Goal: Task Accomplishment & Management: Manage account settings

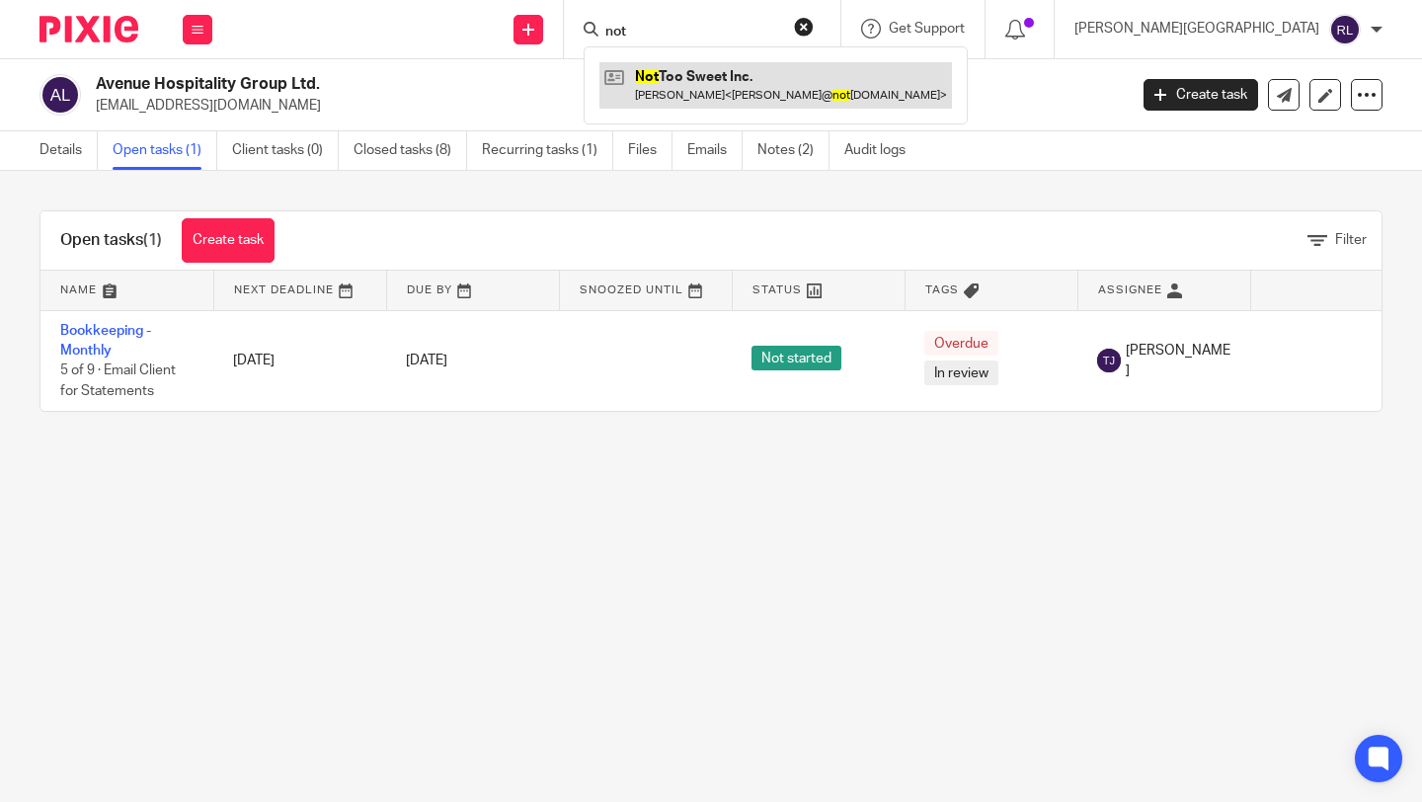
type input "not"
click at [818, 72] on link at bounding box center [775, 84] width 352 height 45
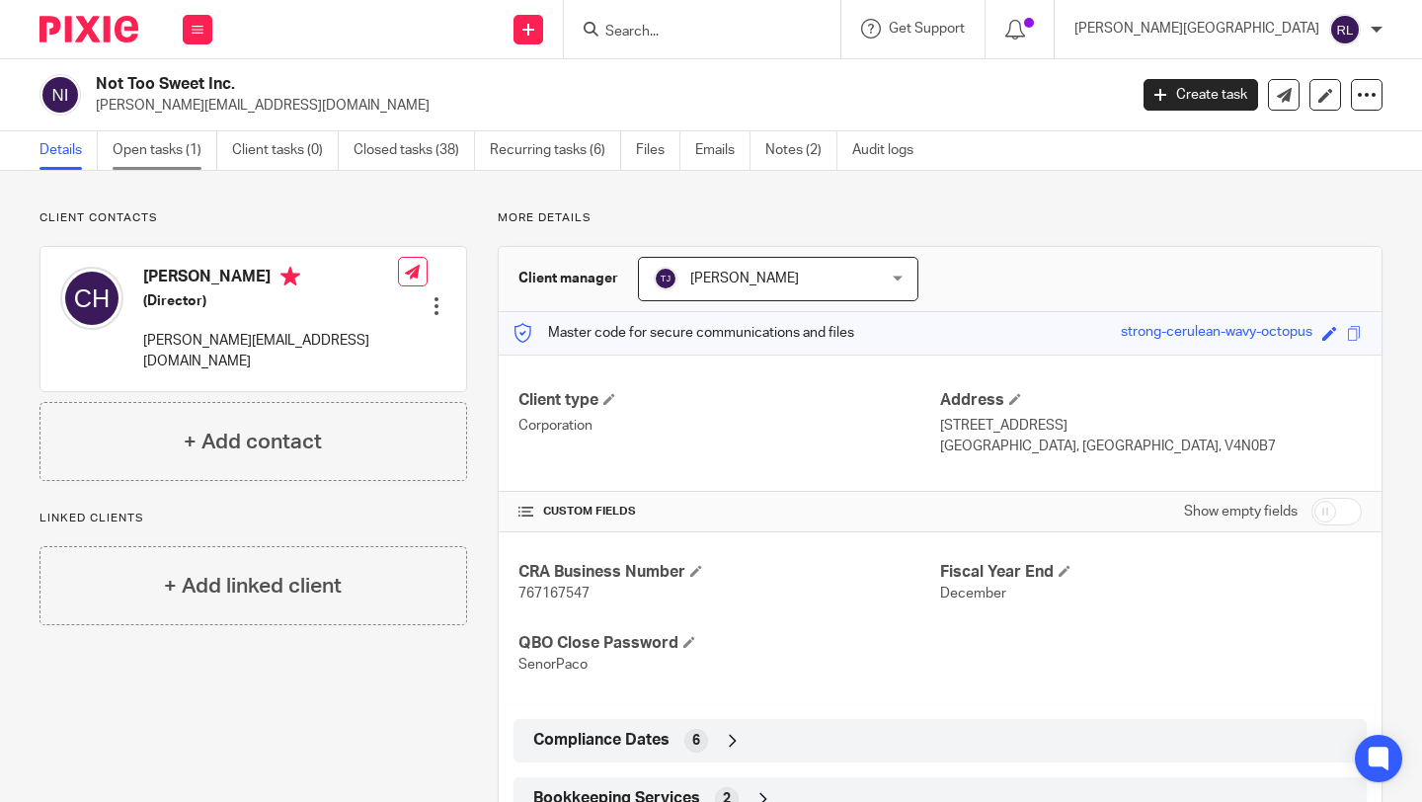
click at [188, 146] on link "Open tasks (1)" at bounding box center [165, 150] width 105 height 38
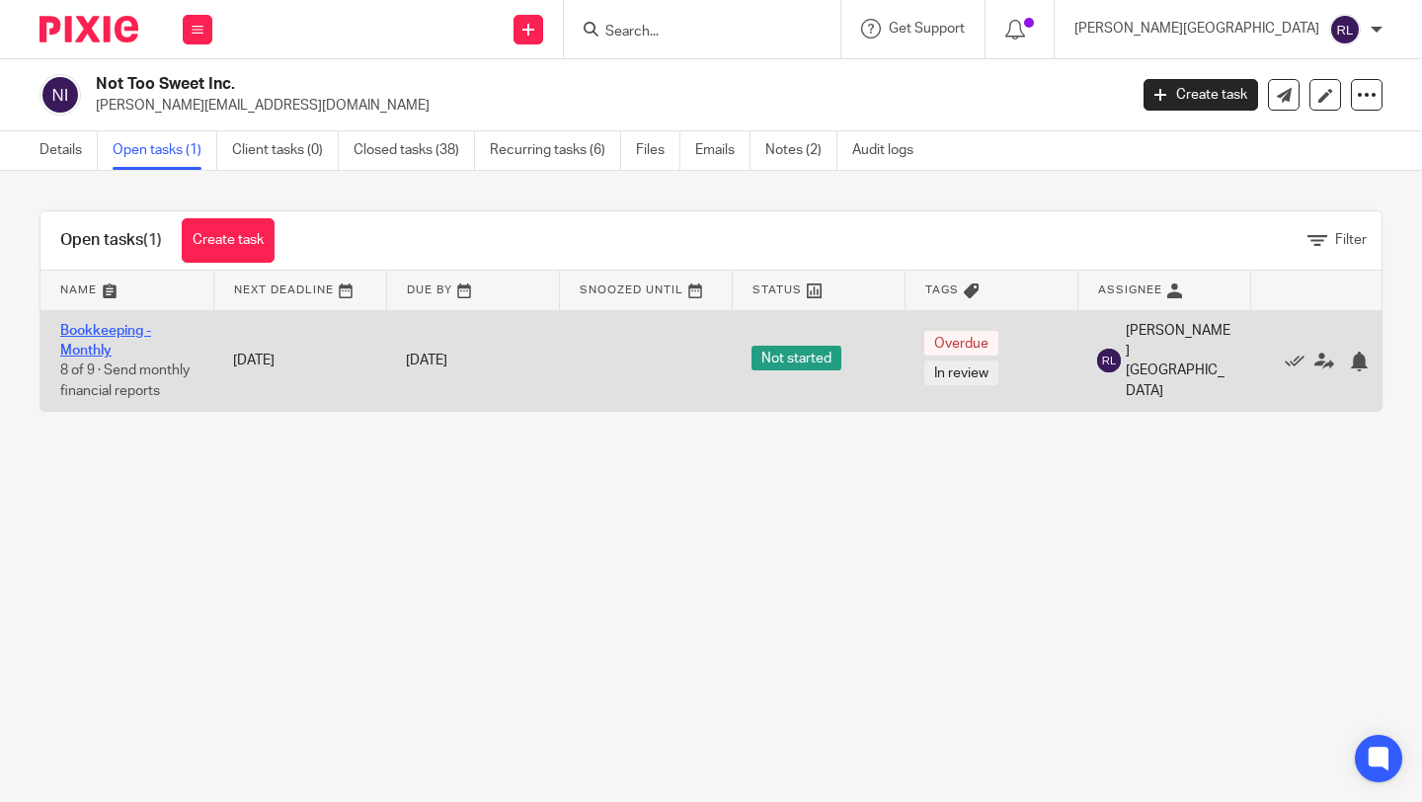
click at [94, 357] on link "Bookkeeping - Monthly" at bounding box center [105, 341] width 91 height 34
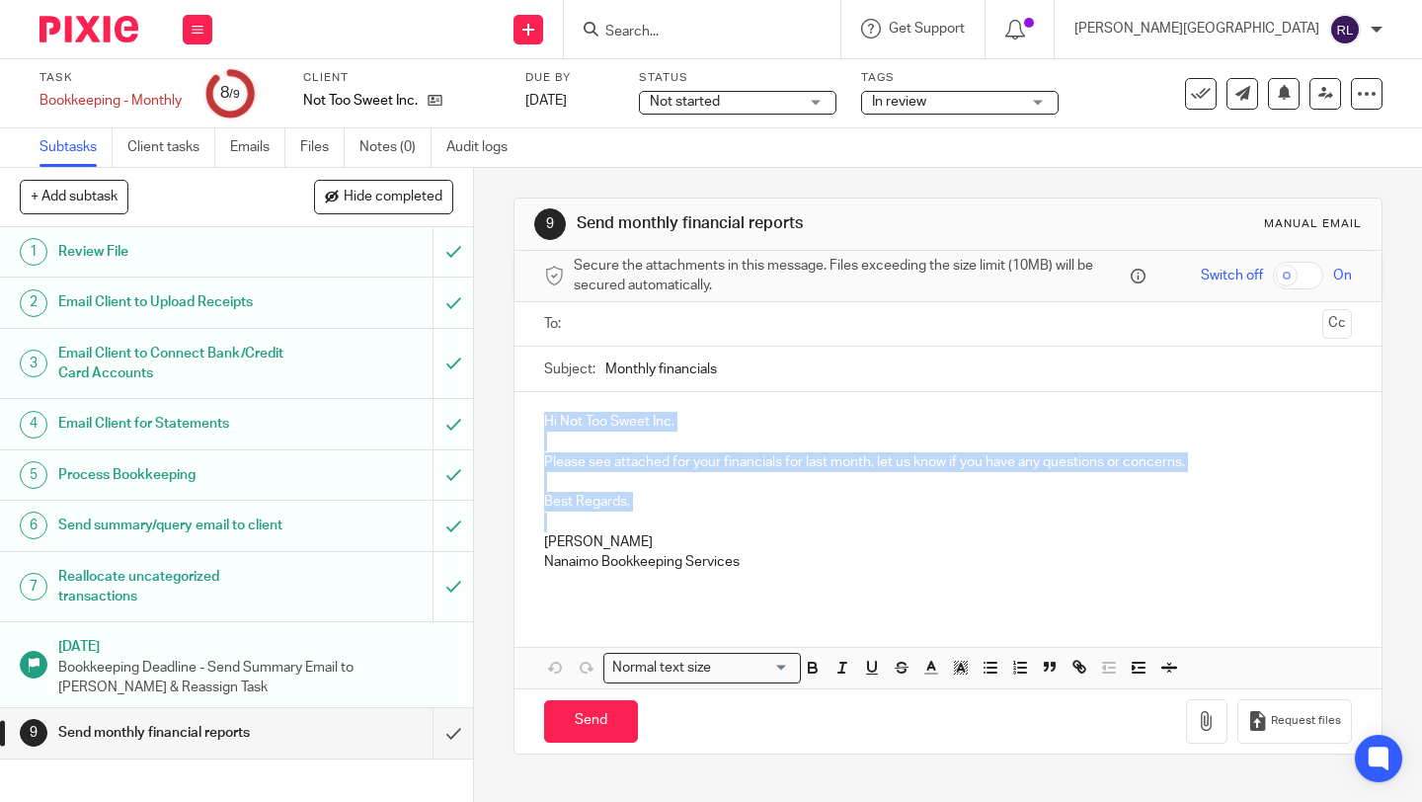
drag, startPoint x: 641, startPoint y: 514, endPoint x: 533, endPoint y: 425, distance: 139.5
click at [533, 425] on div "Hi Not Too Sweet Inc. Please see attached for your financials for last month, l…" at bounding box center [947, 499] width 867 height 214
copy div "Hi Not Too Sweet Inc. Please see attached for your financials for last month, l…"
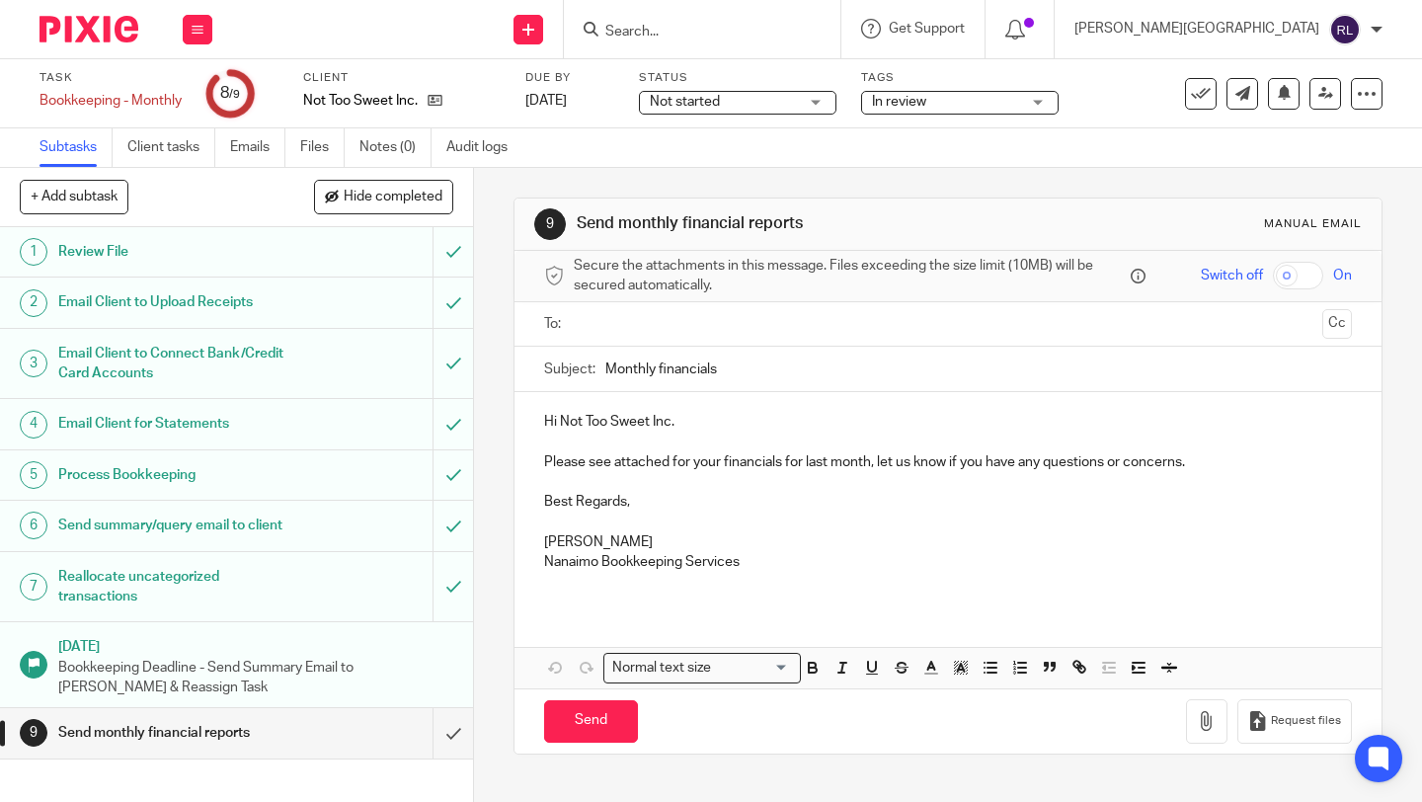
click at [605, 323] on input "text" at bounding box center [946, 324] width 733 height 23
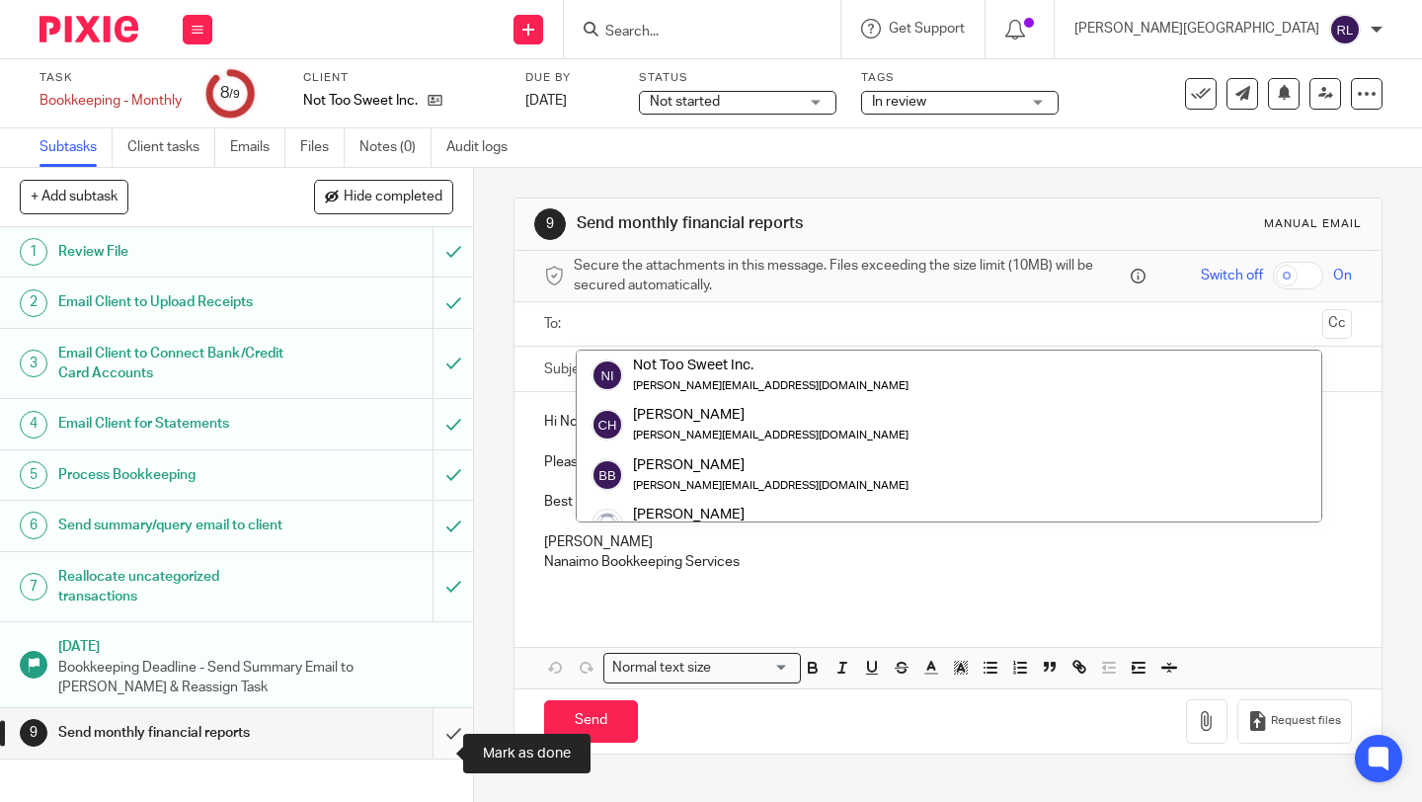
click at [428, 757] on input "submit" at bounding box center [236, 732] width 473 height 49
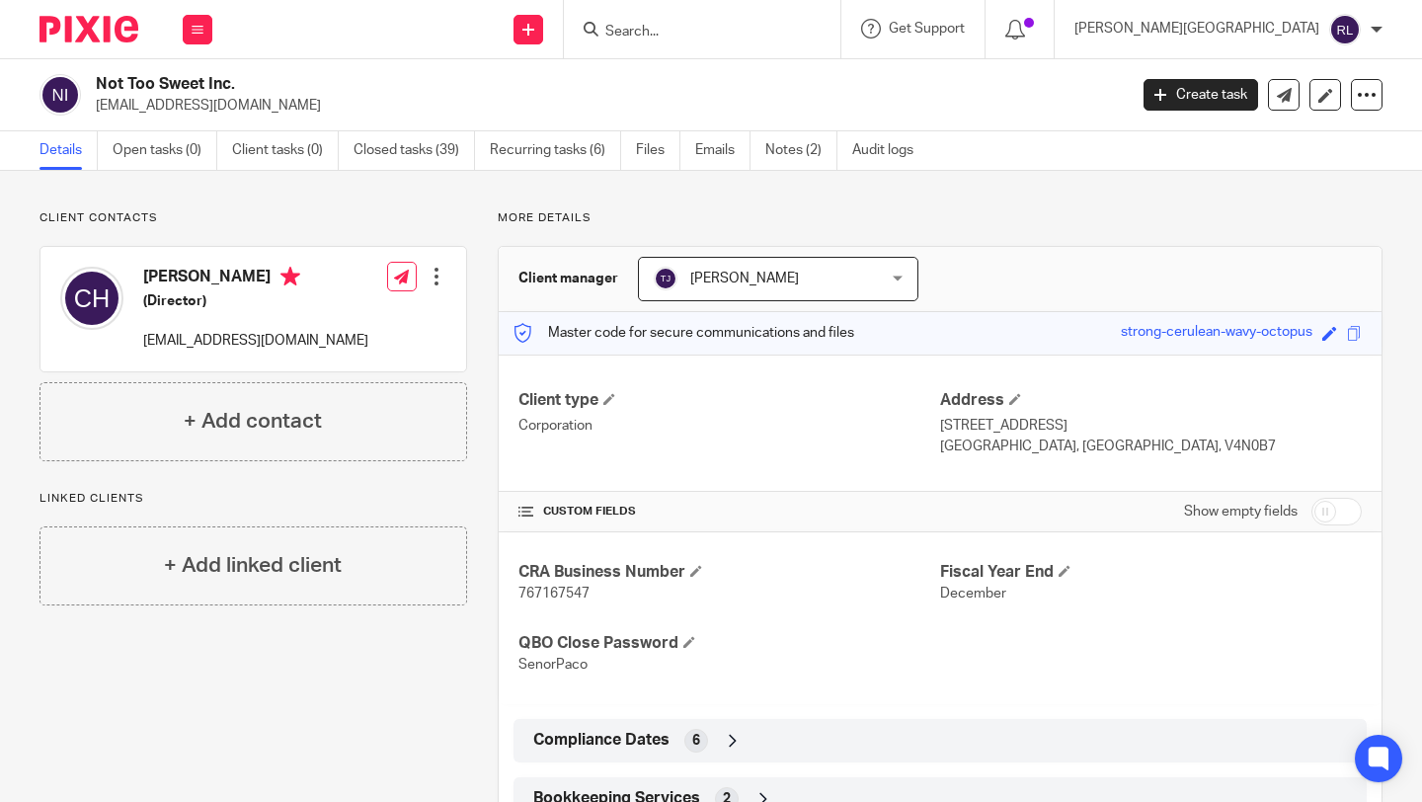
click at [777, 18] on form at bounding box center [708, 29] width 210 height 25
click at [781, 35] on input "Search" at bounding box center [692, 33] width 178 height 18
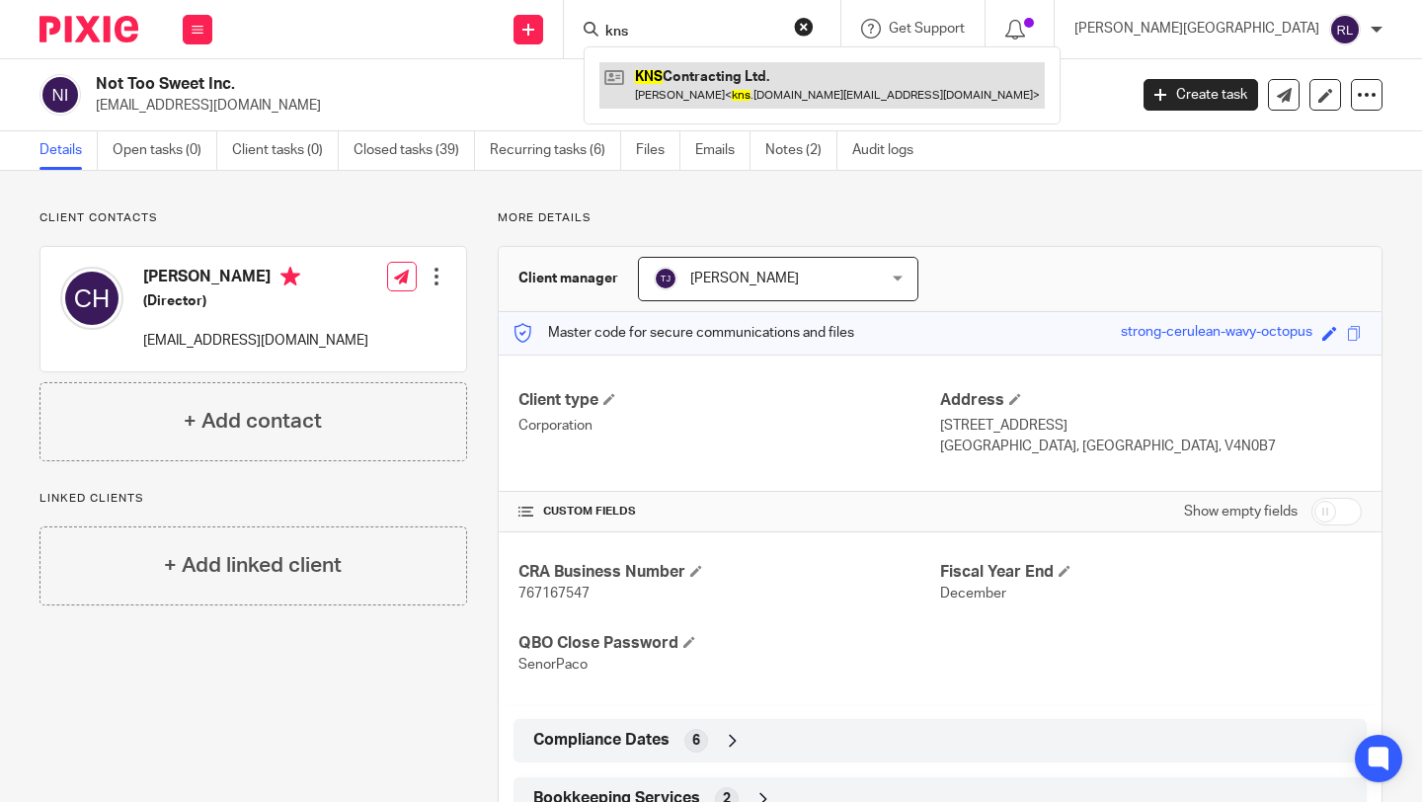
type input "kns"
click at [867, 83] on link at bounding box center [821, 84] width 445 height 45
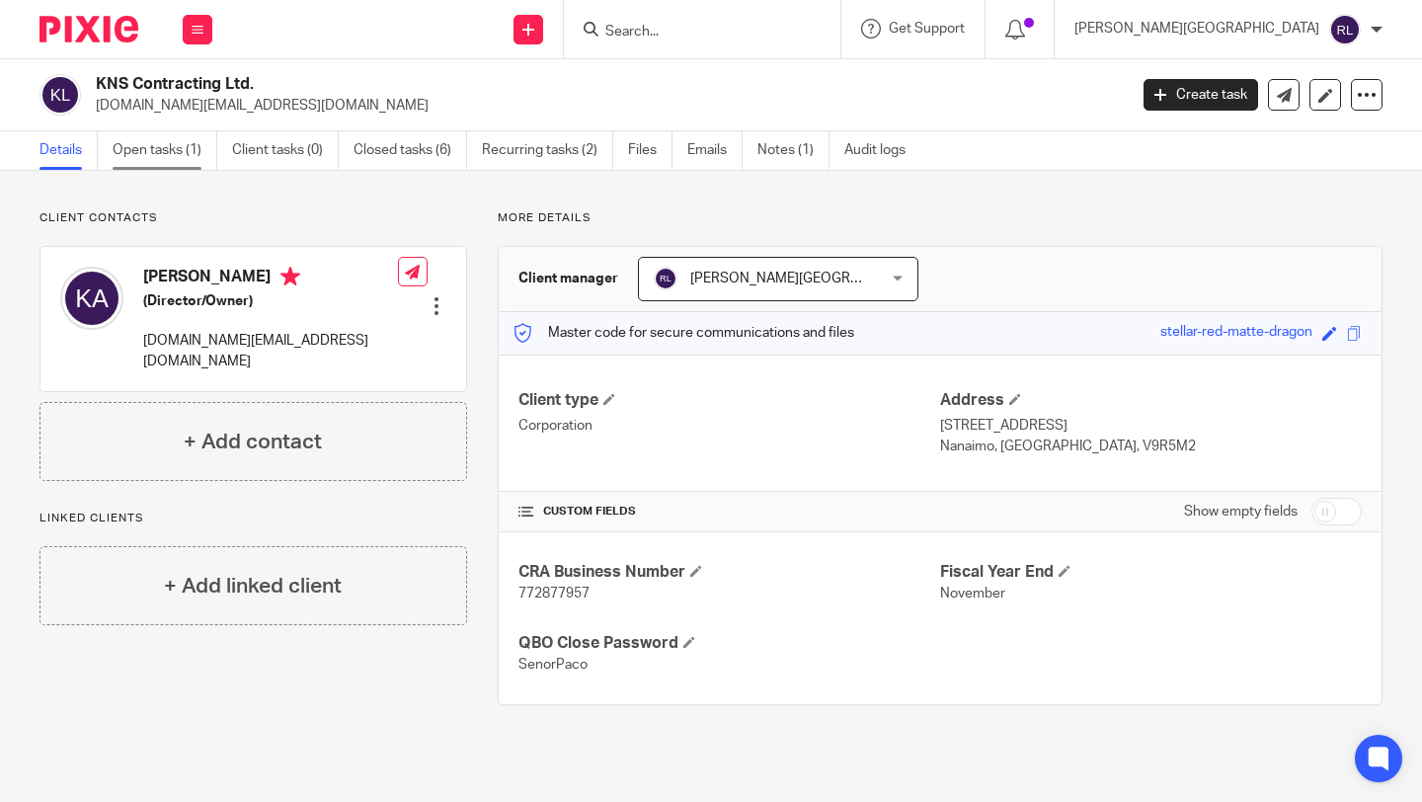
click at [176, 154] on link "Open tasks (1)" at bounding box center [165, 150] width 105 height 38
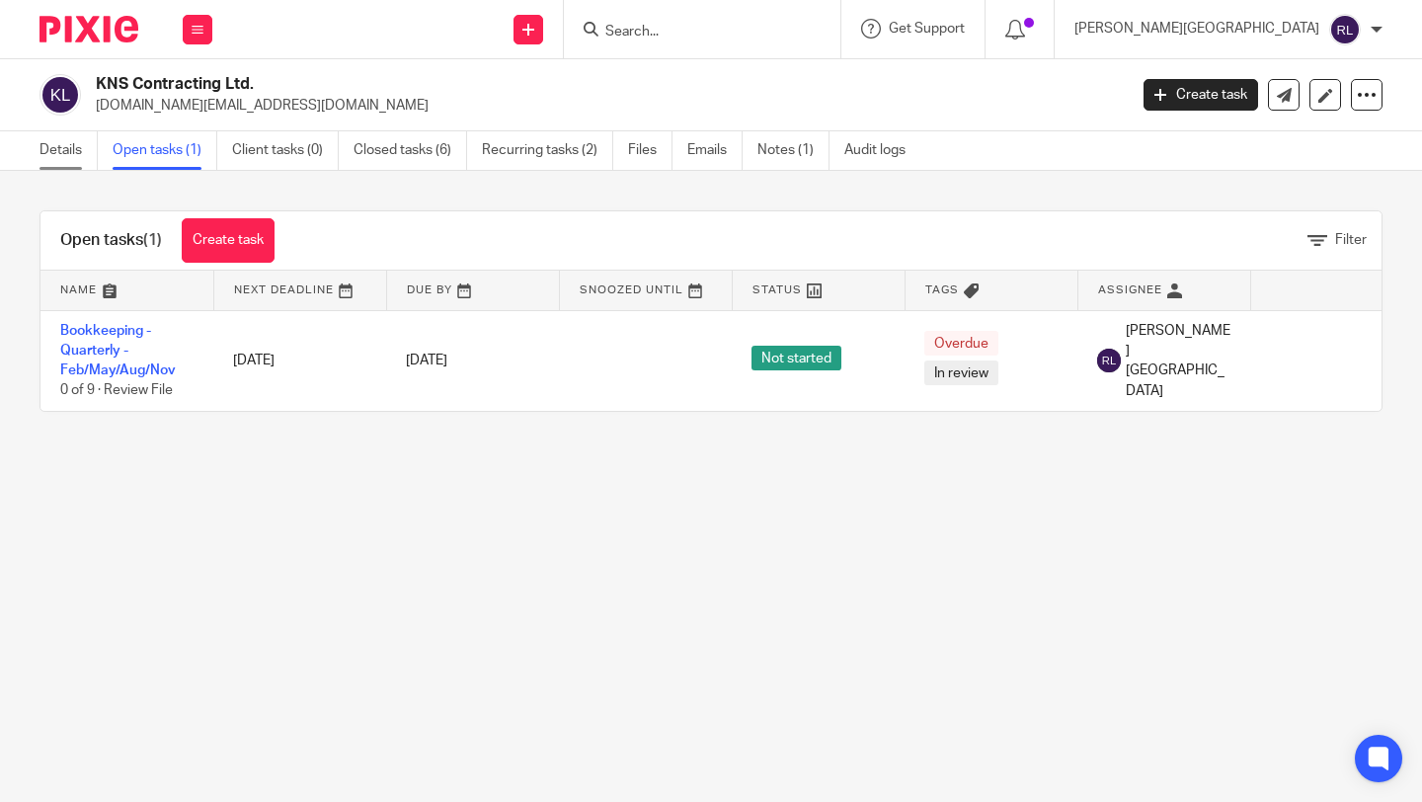
click at [57, 156] on link "Details" at bounding box center [68, 150] width 58 height 38
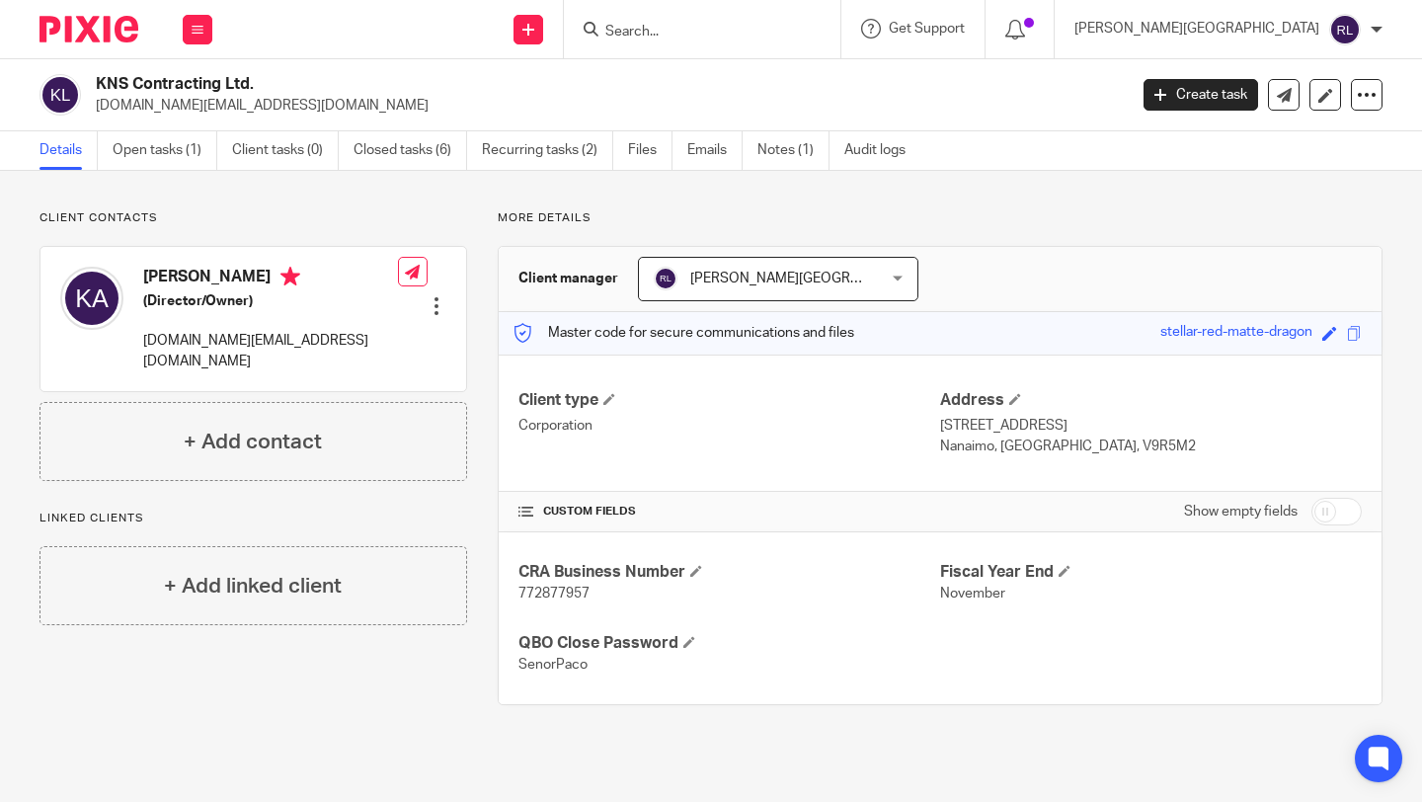
click at [781, 35] on input "Search" at bounding box center [692, 33] width 178 height 18
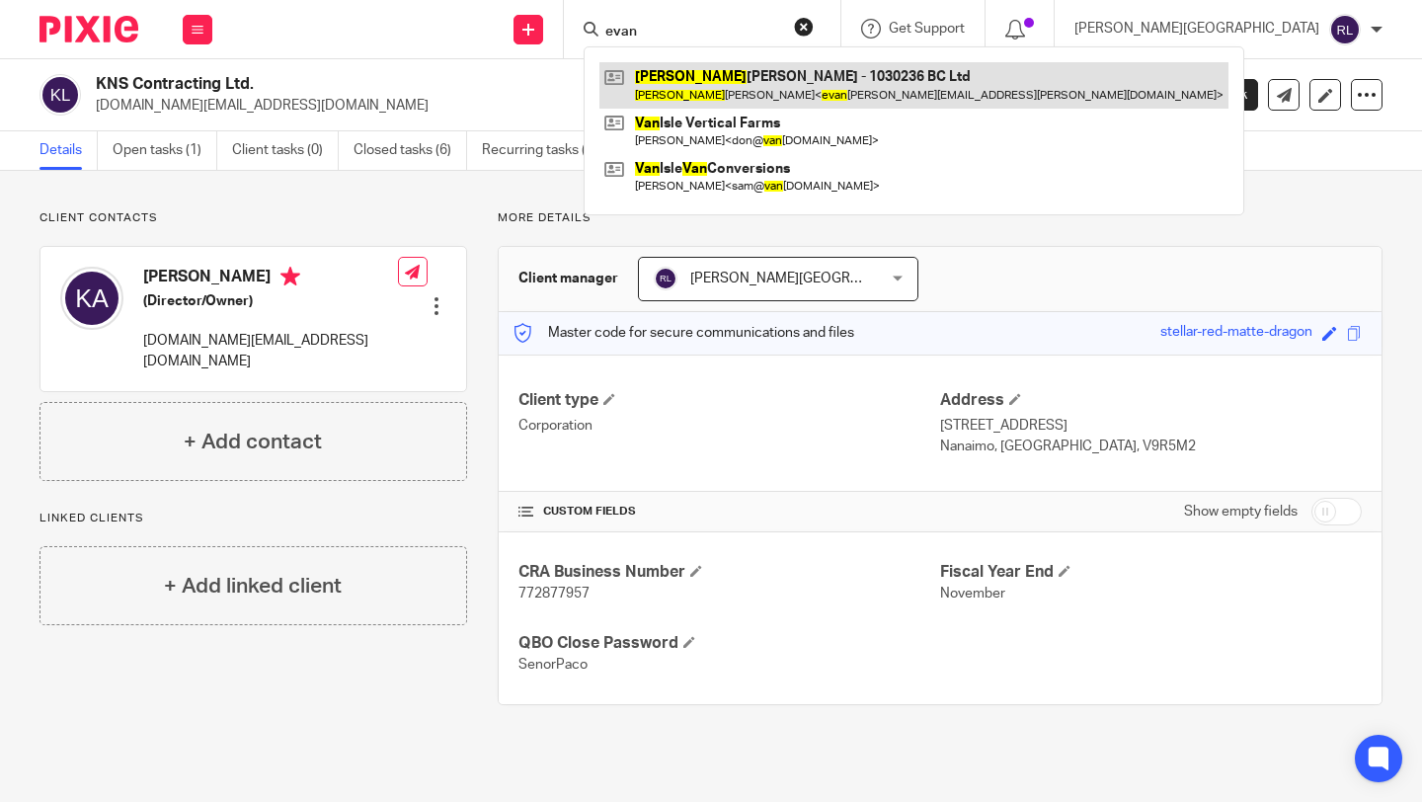
type input "evan"
click at [848, 81] on link at bounding box center [913, 84] width 629 height 45
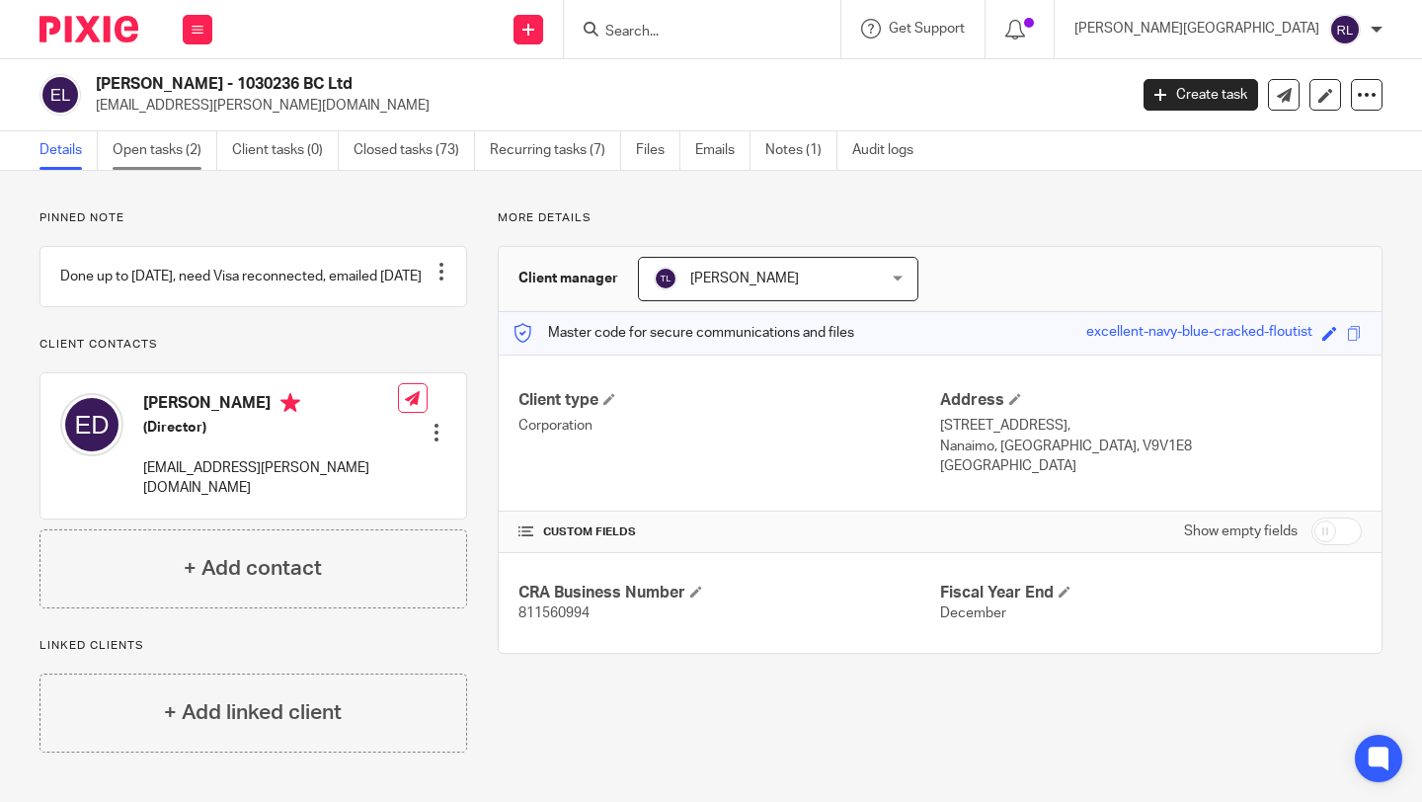
click at [168, 159] on link "Open tasks (2)" at bounding box center [165, 150] width 105 height 38
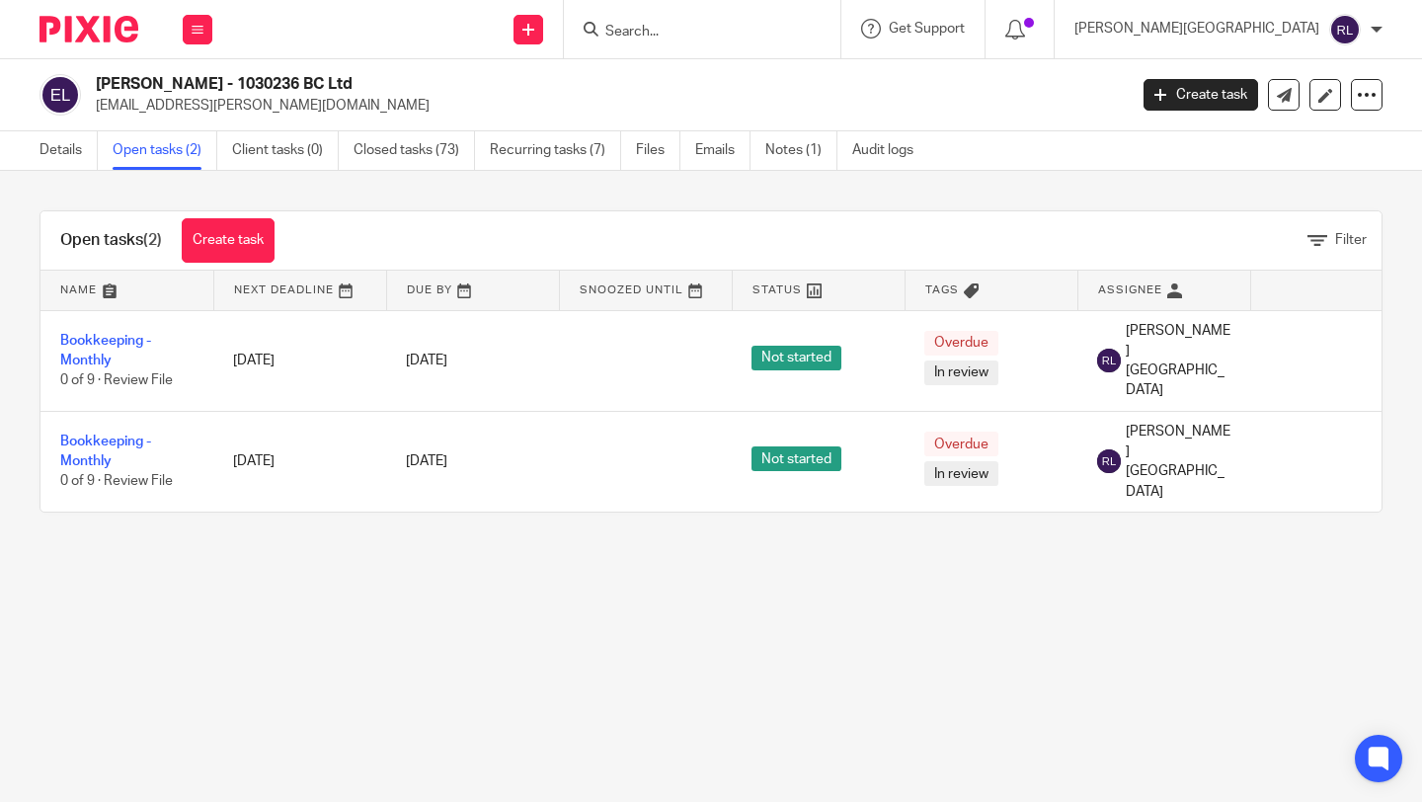
click at [781, 31] on input "Search" at bounding box center [692, 33] width 178 height 18
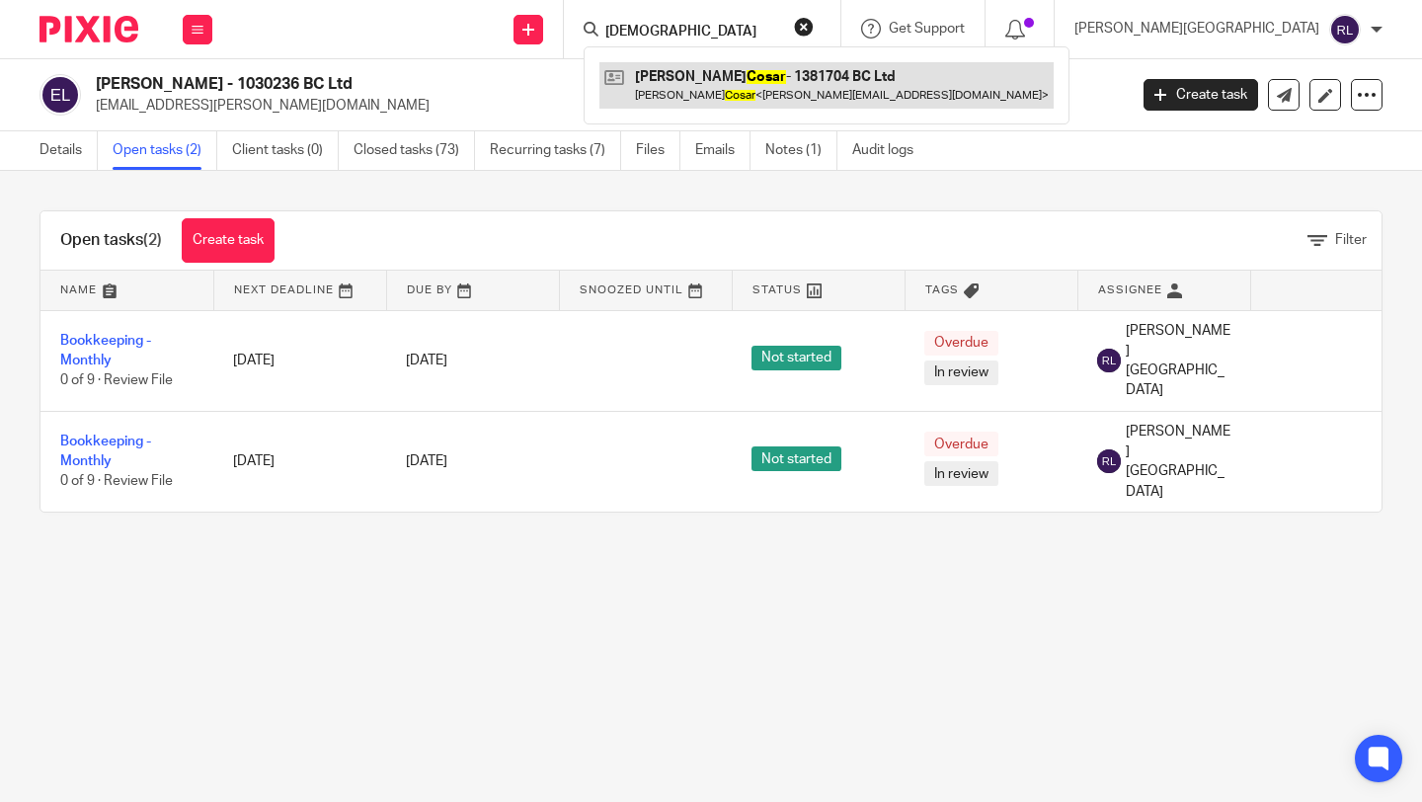
type input "cosar"
click at [870, 81] on link at bounding box center [826, 84] width 454 height 45
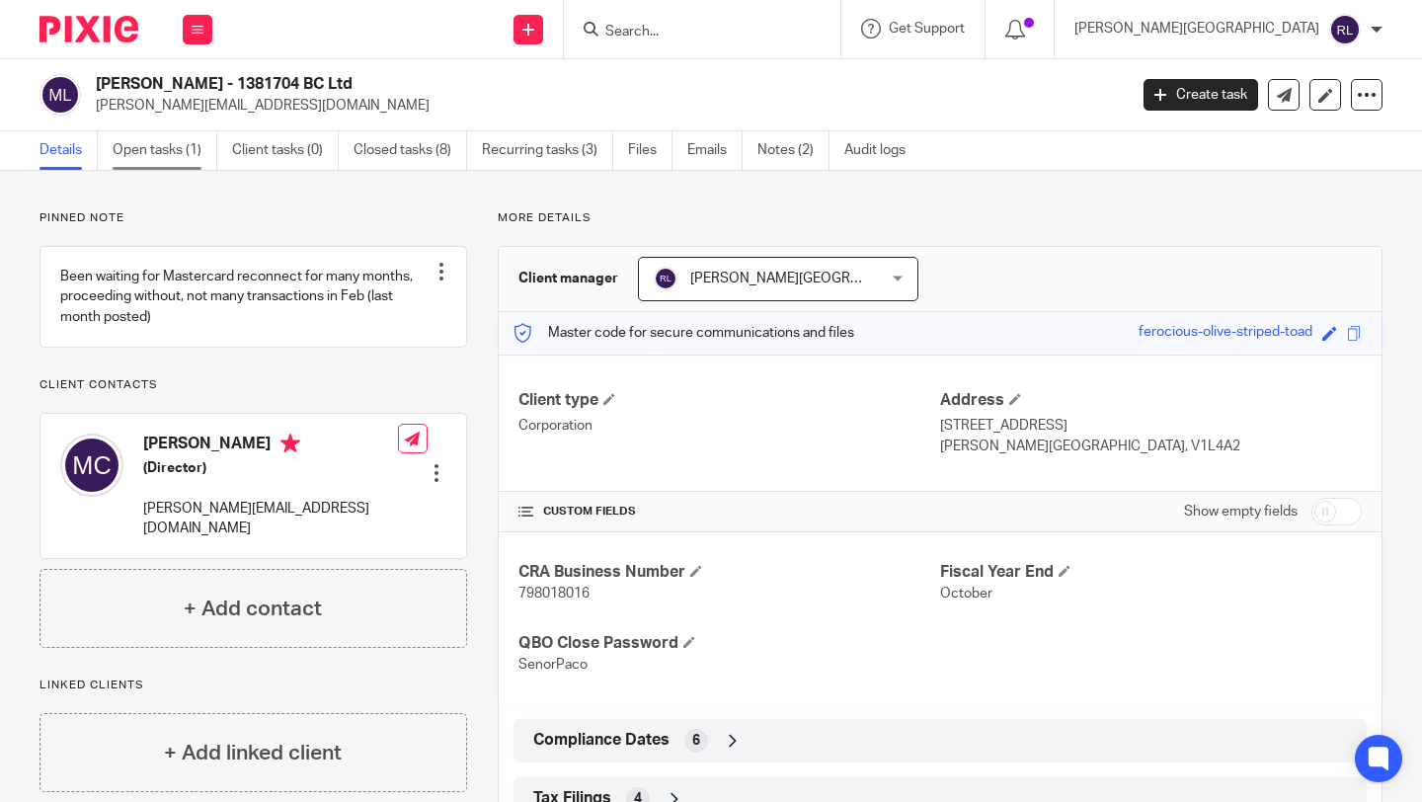
click at [160, 152] on link "Open tasks (1)" at bounding box center [165, 150] width 105 height 38
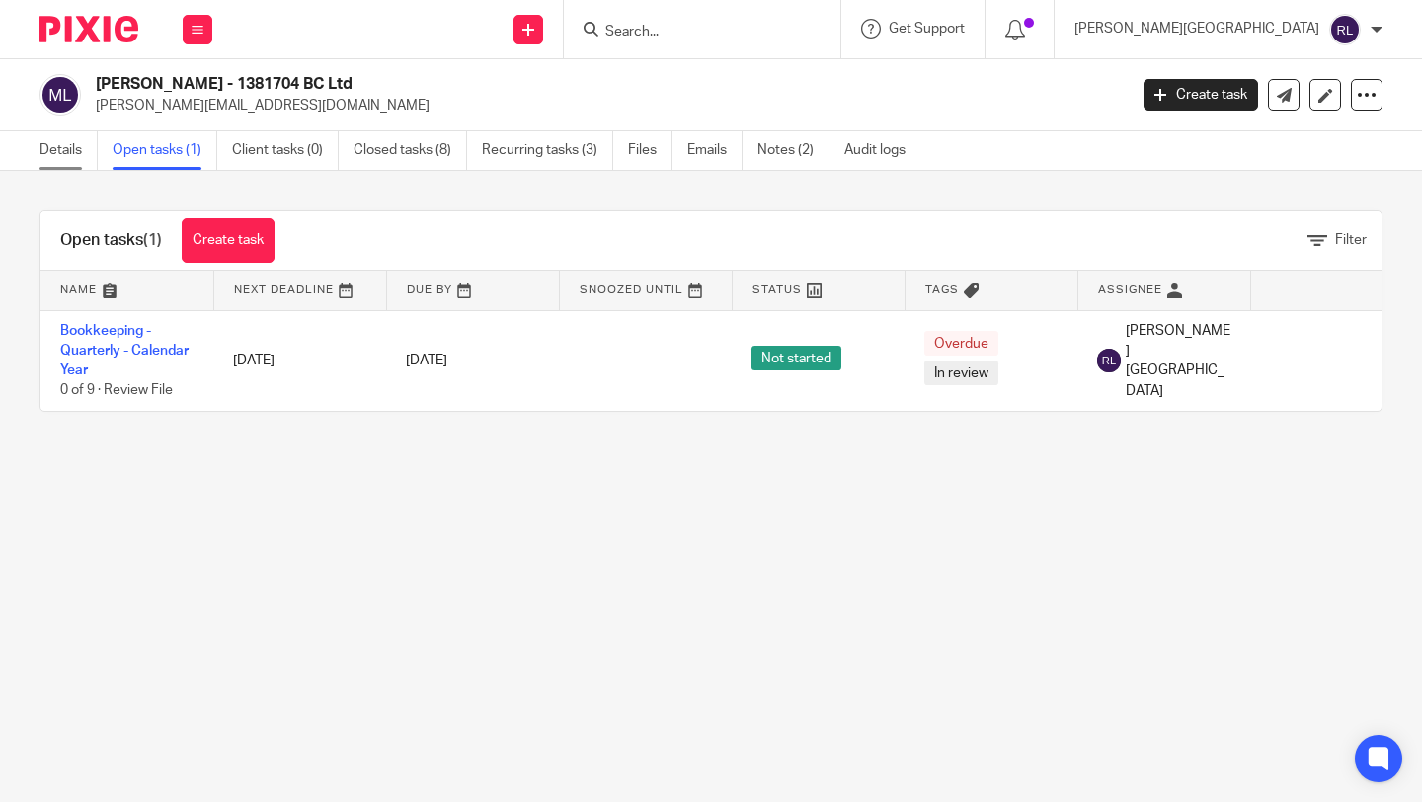
click at [48, 162] on link "Details" at bounding box center [68, 150] width 58 height 38
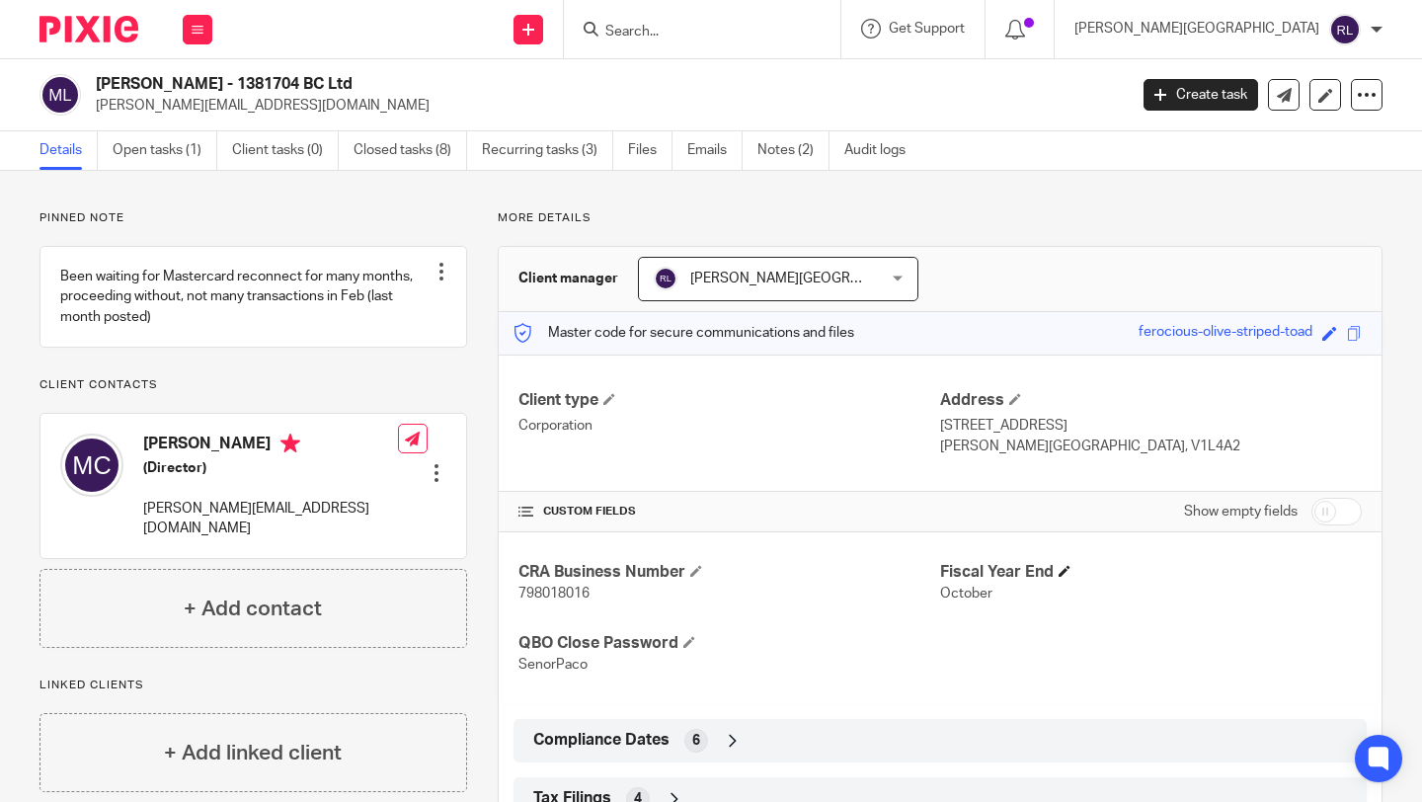
click at [1072, 569] on h4 "Fiscal Year End" at bounding box center [1151, 572] width 422 height 21
click at [1059, 570] on h4 "Fiscal Year End" at bounding box center [1151, 572] width 422 height 21
click at [1069, 570] on span at bounding box center [1064, 571] width 12 height 12
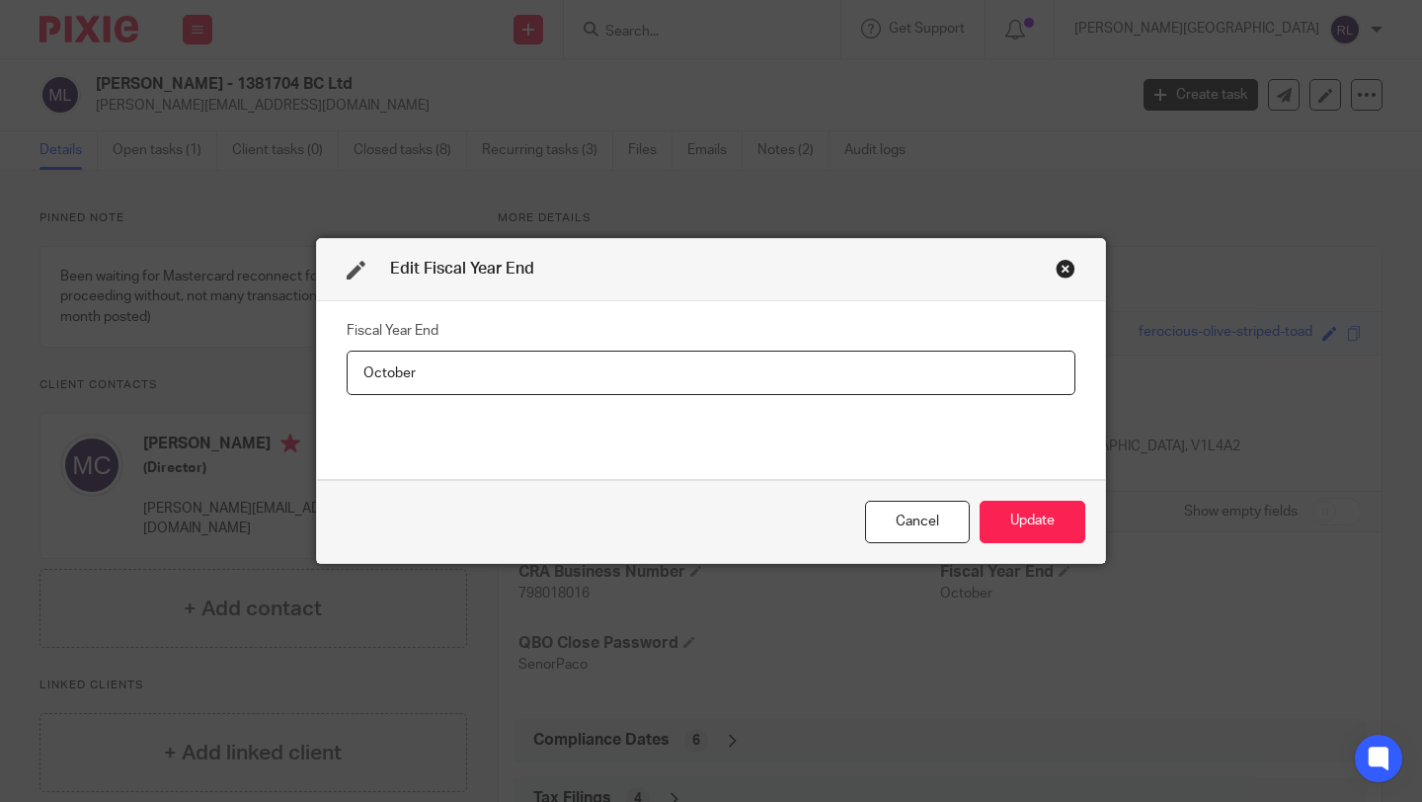
drag, startPoint x: 422, startPoint y: 378, endPoint x: 321, endPoint y: 365, distance: 101.5
click at [322, 372] on div "Fiscal Year End October" at bounding box center [711, 390] width 788 height 179
type input "September"
click at [1031, 529] on button "Update" at bounding box center [1032, 521] width 106 height 42
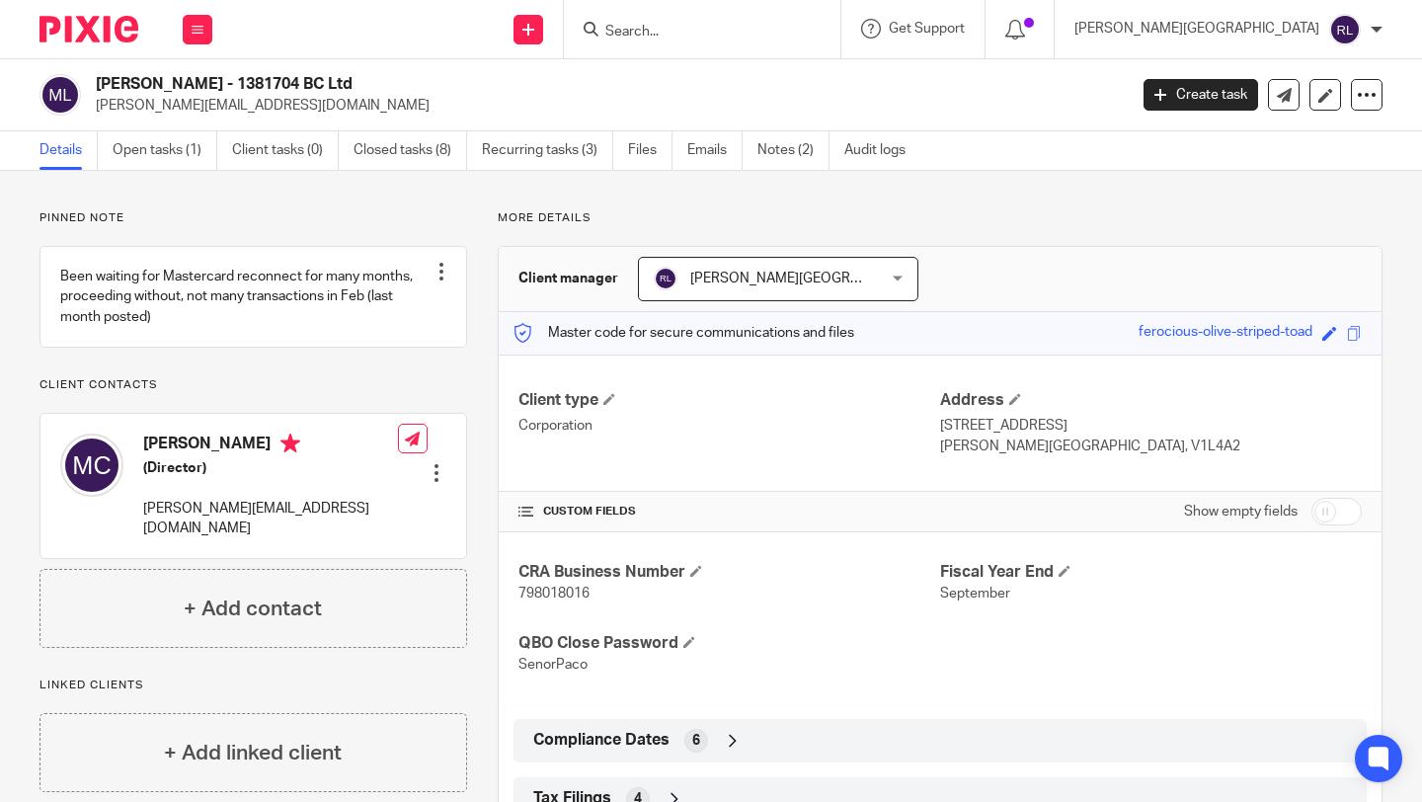
click at [781, 27] on input "Search" at bounding box center [692, 33] width 178 height 18
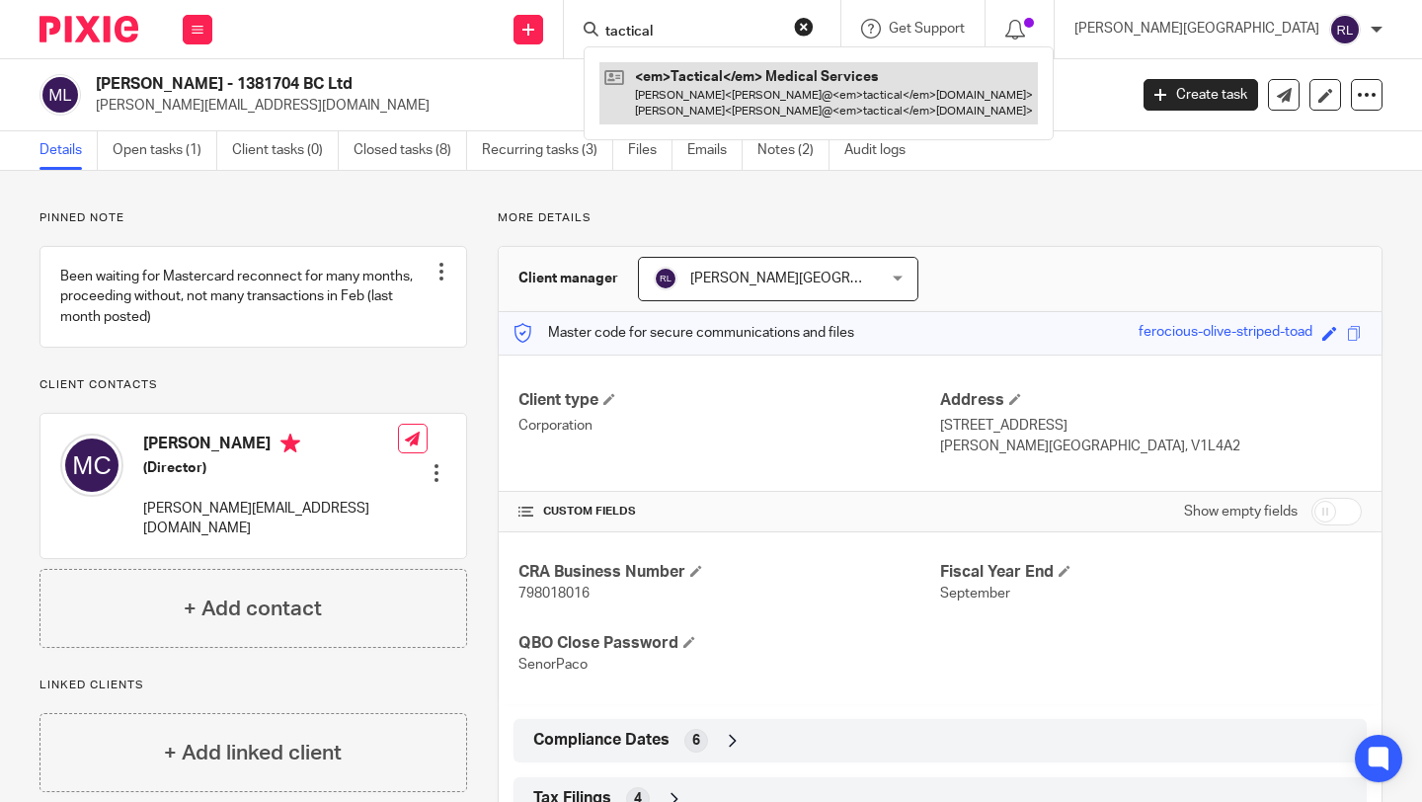
type input "tactical"
click at [849, 95] on link at bounding box center [818, 92] width 438 height 61
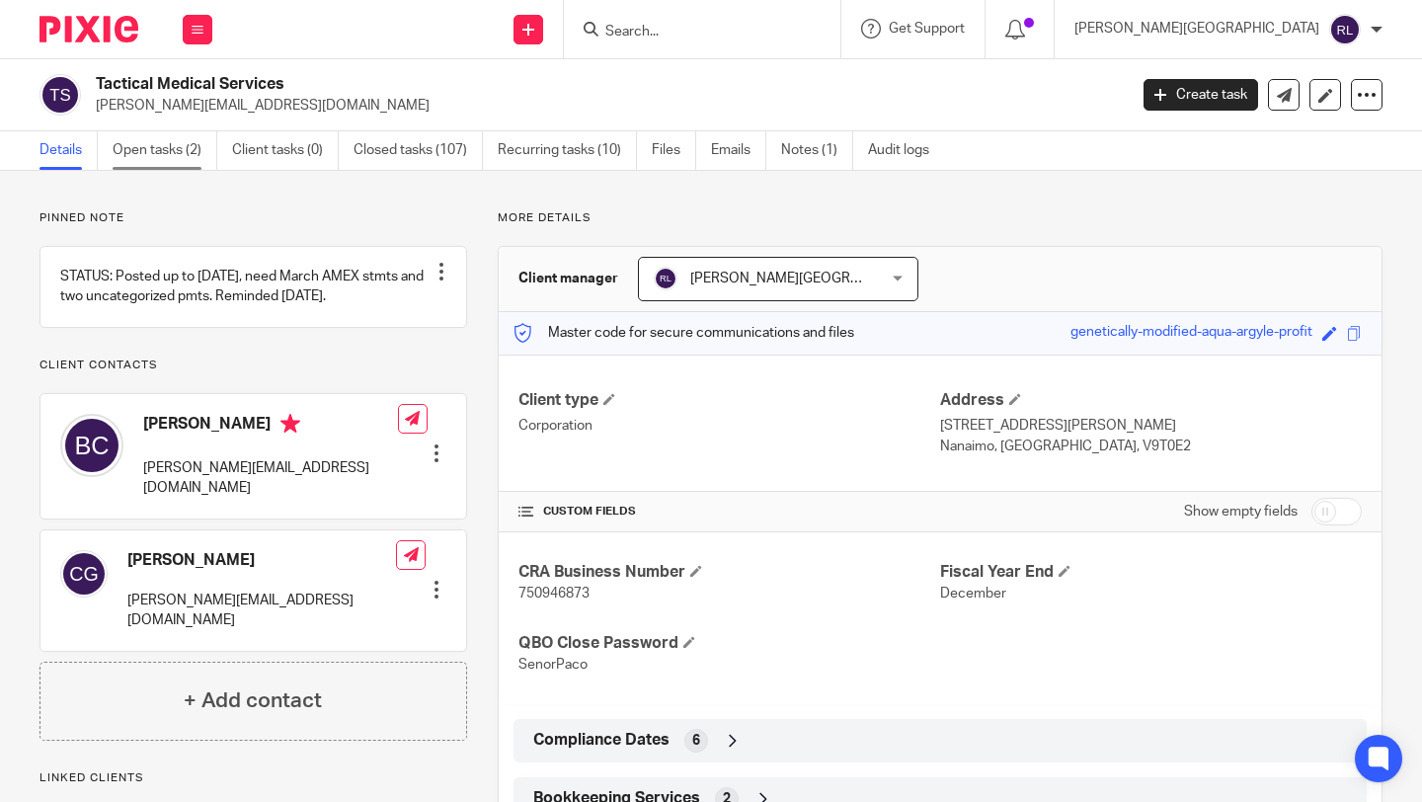
click at [165, 150] on link "Open tasks (2)" at bounding box center [165, 150] width 105 height 38
